Goal: Task Accomplishment & Management: Complete application form

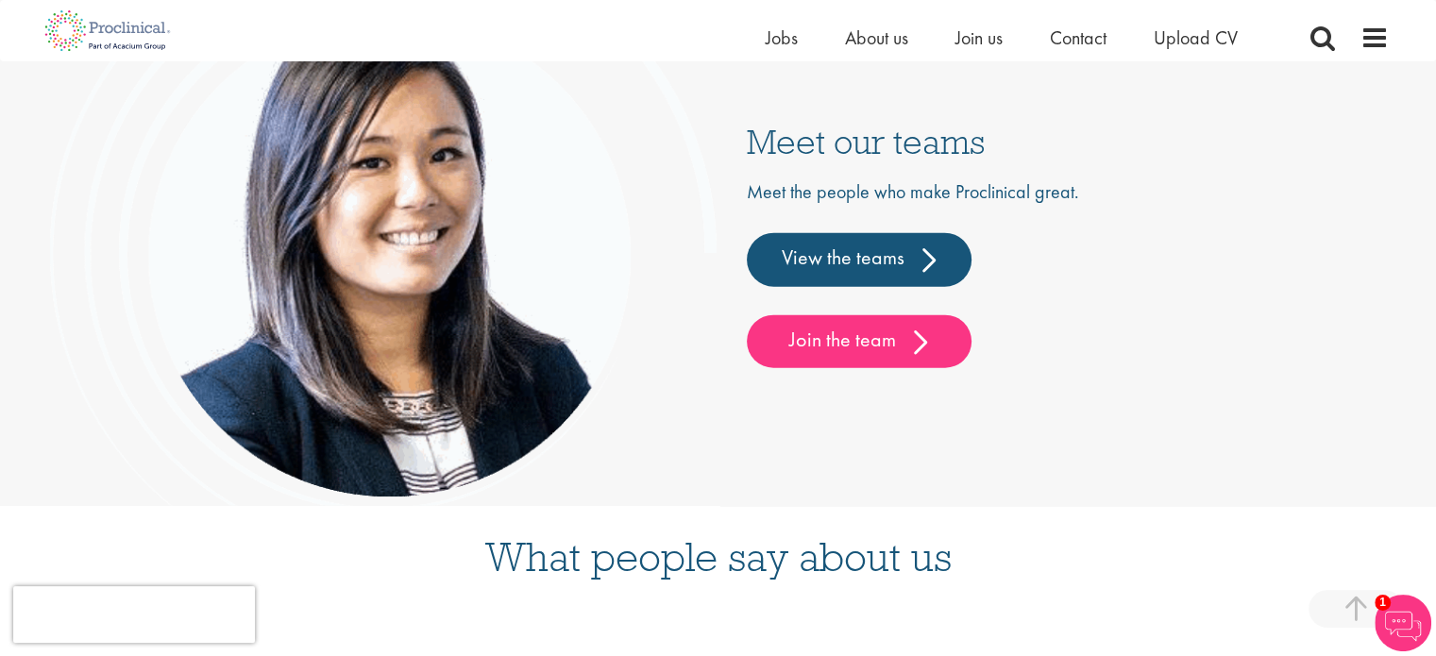
scroll to position [4481, 0]
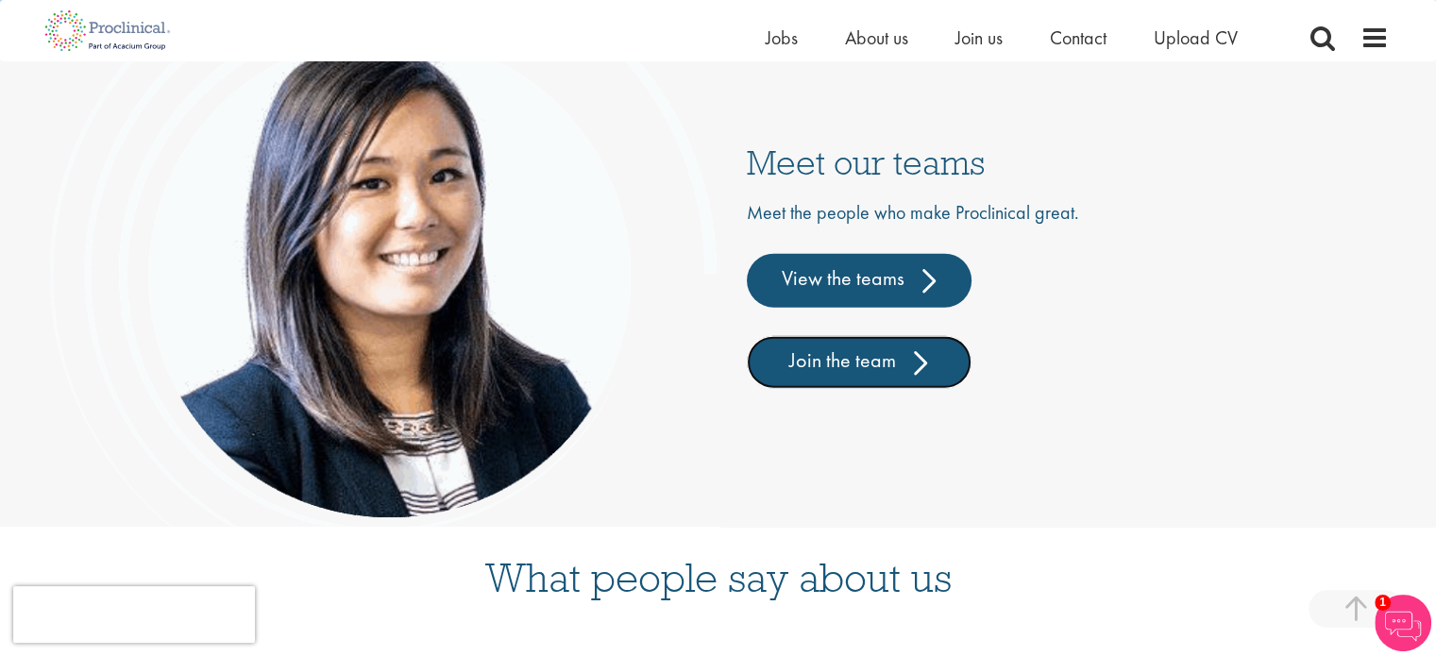
click at [861, 387] on link "Join the team" at bounding box center [859, 362] width 225 height 53
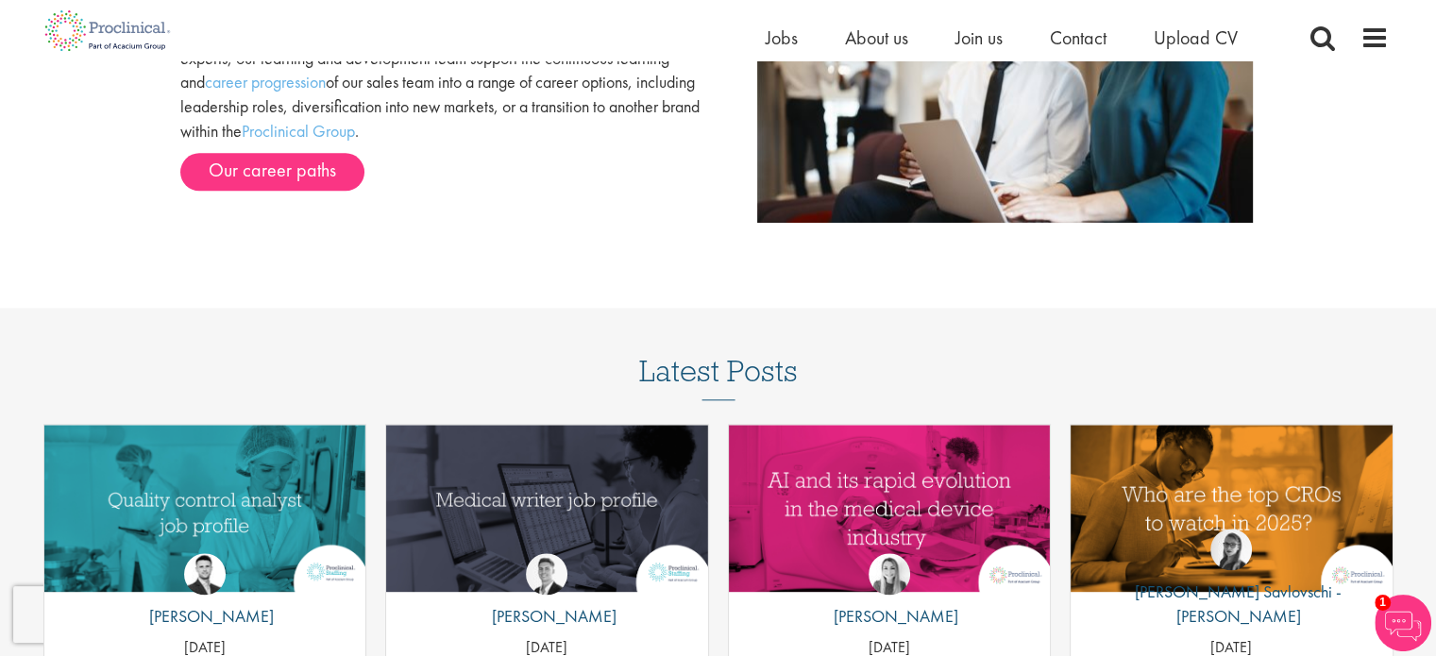
scroll to position [1983, 0]
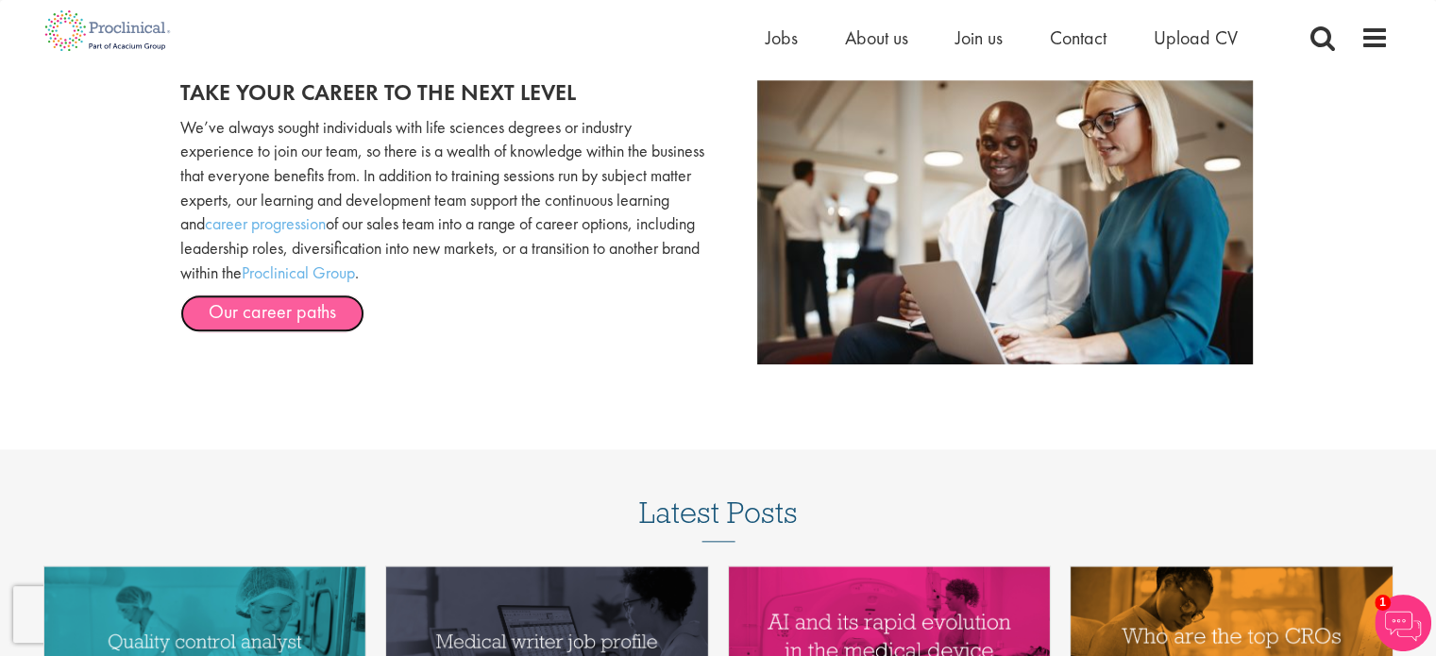
click at [228, 304] on link "Our career paths" at bounding box center [272, 314] width 184 height 38
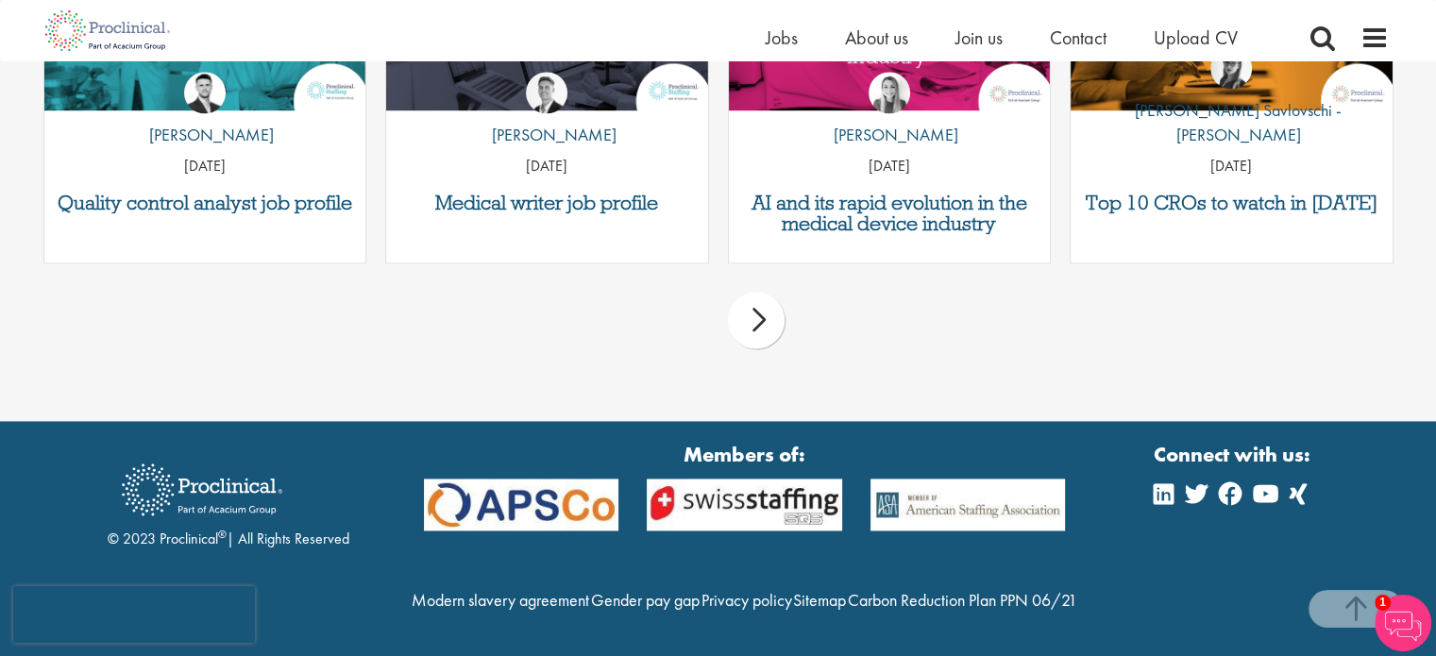
scroll to position [2645, 0]
click at [975, 34] on span "Join us" at bounding box center [978, 37] width 47 height 25
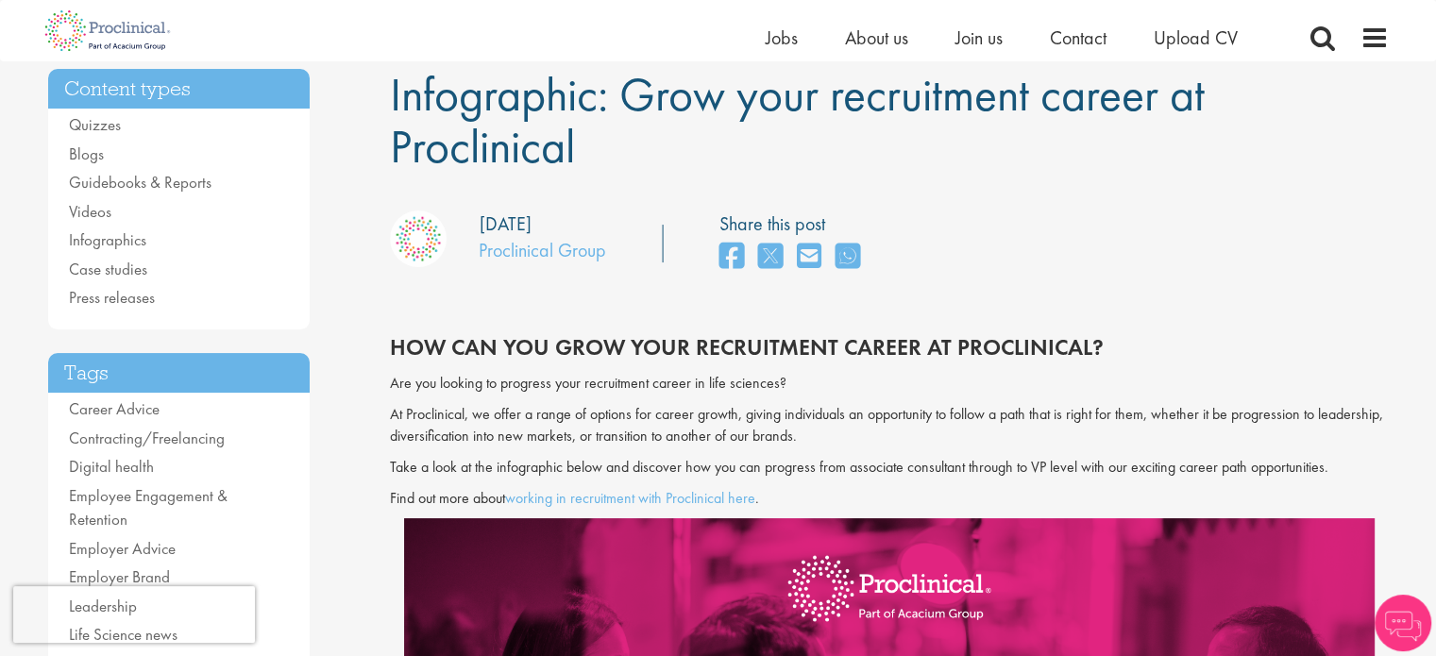
scroll to position [189, 0]
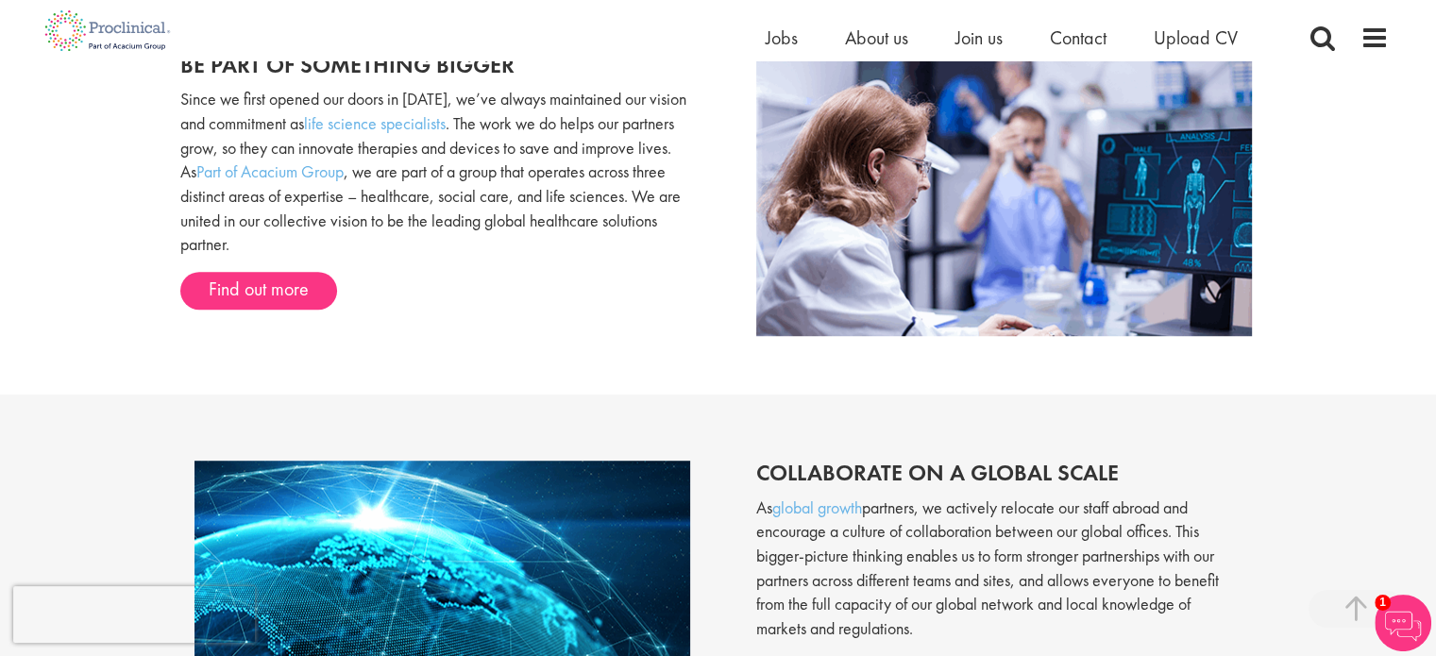
scroll to position [663, 0]
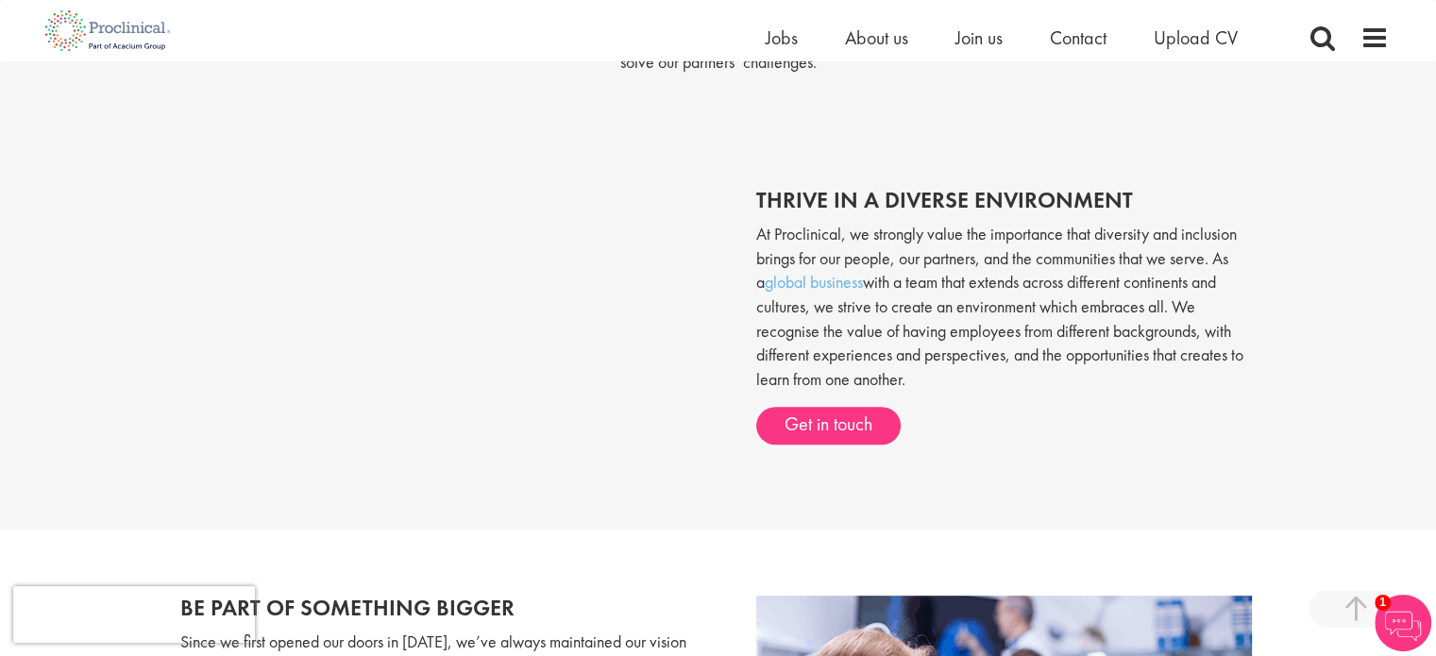
click at [1152, 42] on ul "Home Jobs About us Join us Contact Upload CV" at bounding box center [1025, 38] width 519 height 28
click at [1167, 38] on span "Upload CV" at bounding box center [1196, 37] width 84 height 25
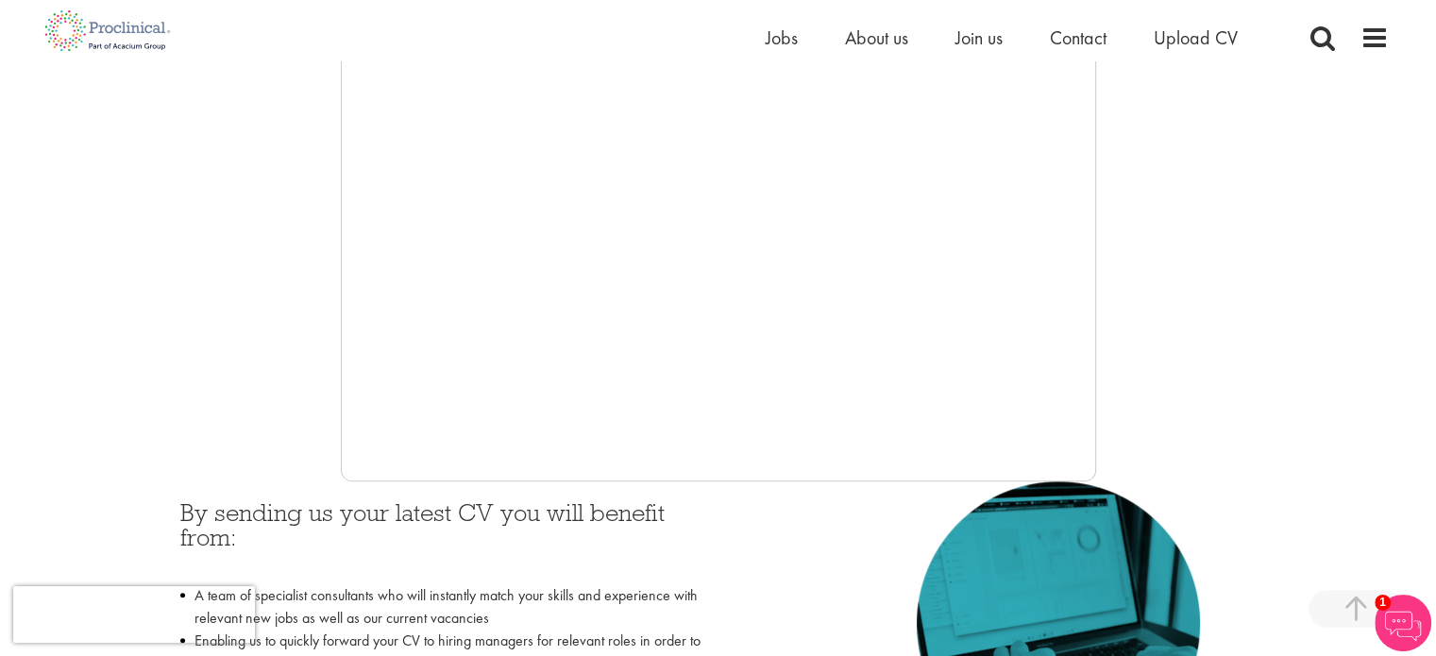
scroll to position [189, 0]
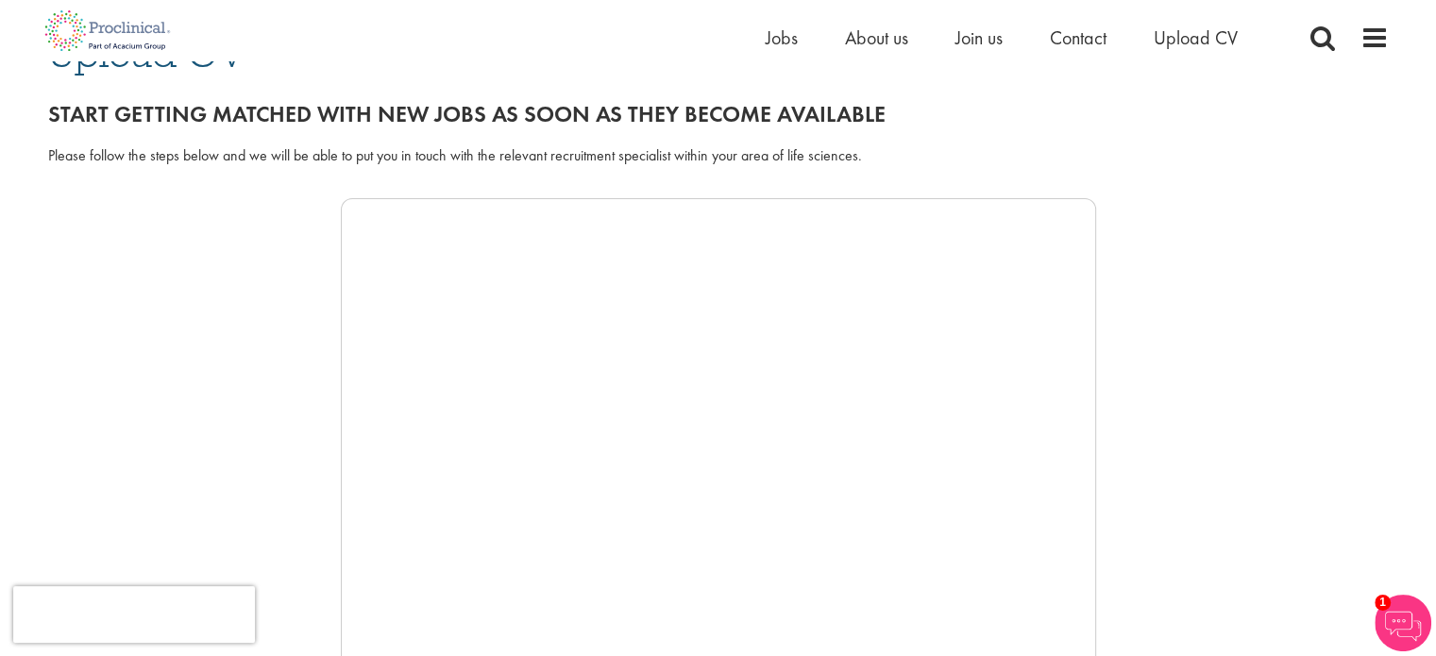
click at [157, 413] on div at bounding box center [718, 481] width 1341 height 566
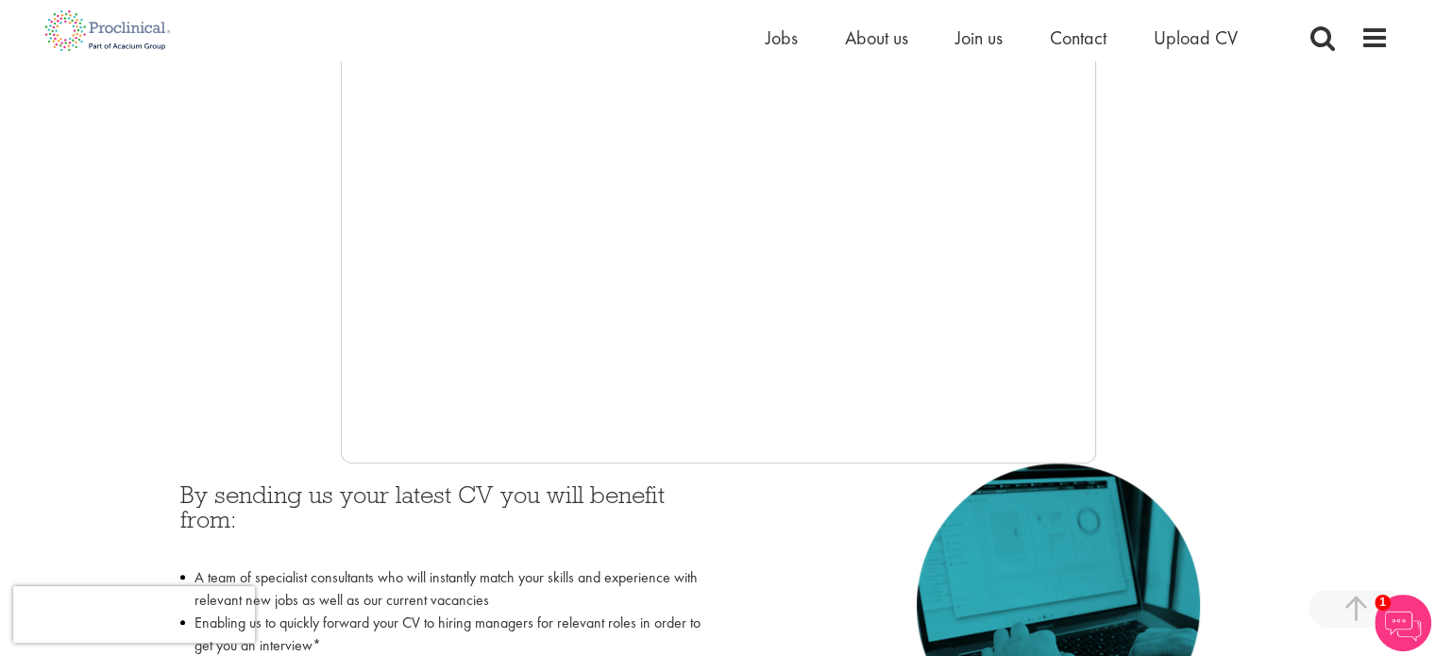
scroll to position [472, 0]
